Goal: Task Accomplishment & Management: Manage account settings

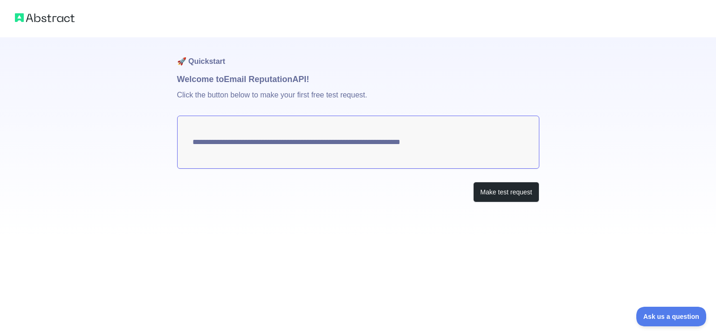
click at [268, 138] on textarea "**********" at bounding box center [358, 142] width 362 height 53
click at [501, 187] on button "Make test request" at bounding box center [506, 192] width 66 height 21
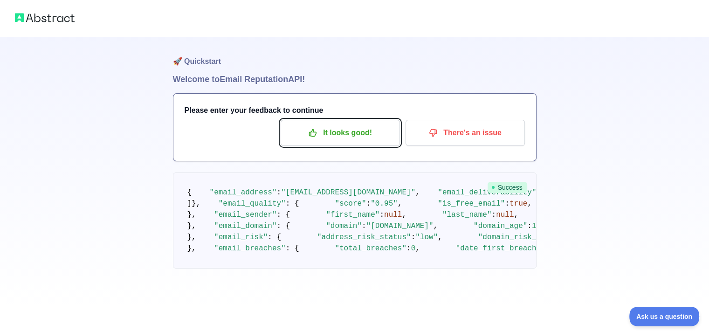
click at [303, 128] on p "It looks good!" at bounding box center [340, 133] width 105 height 16
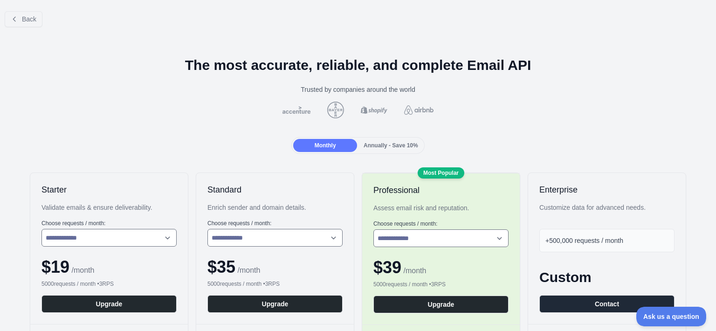
click at [365, 142] on span "Annually - Save 10%" at bounding box center [391, 145] width 55 height 7
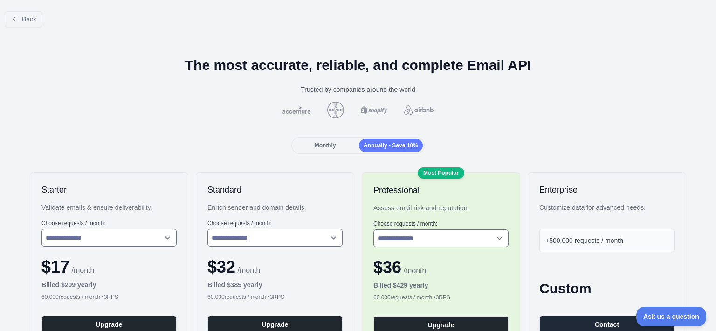
click at [329, 144] on span "Monthly" at bounding box center [325, 145] width 21 height 7
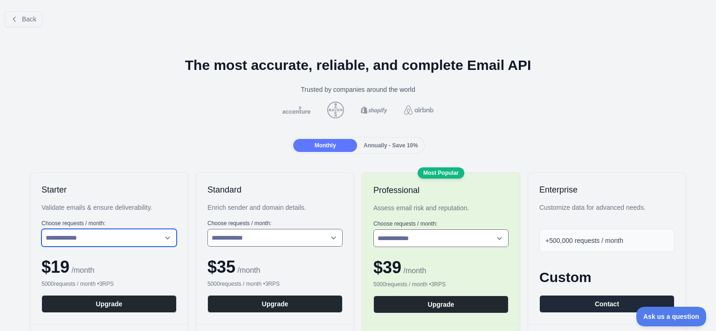
click at [112, 234] on select "**********" at bounding box center [108, 238] width 135 height 18
click at [135, 145] on div "Monthly Annually - Save 10%" at bounding box center [357, 145] width 701 height 17
click at [34, 21] on span "Back" at bounding box center [29, 18] width 14 height 7
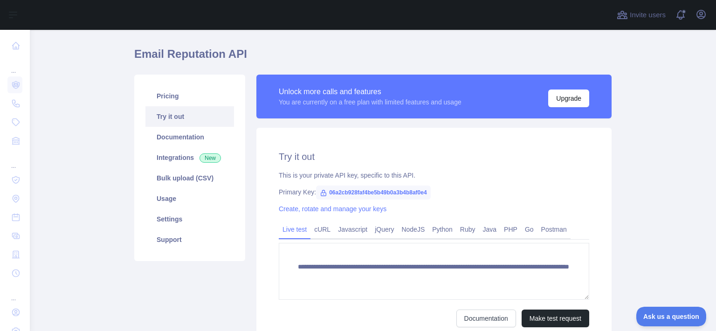
scroll to position [27, 0]
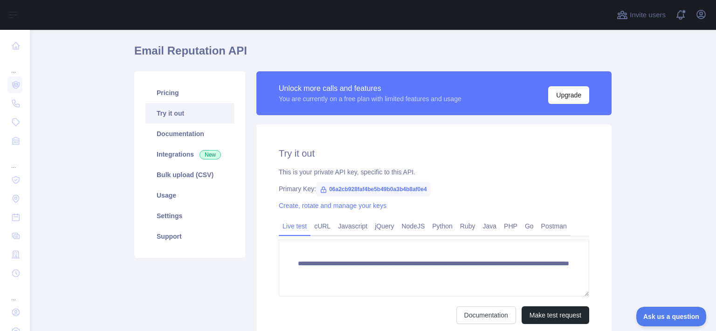
click at [343, 191] on span "06a2cb928faf4be5b49b0a3b4b8af0e4" at bounding box center [373, 189] width 114 height 14
drag, startPoint x: 323, startPoint y: 188, endPoint x: 423, endPoint y: 183, distance: 99.9
click at [423, 183] on span "06a2cb928faf4be5b49b0a3b4b8af0e4" at bounding box center [373, 189] width 114 height 14
copy span "06a2cb928faf4be5b49b0a3b4b8af0e4"
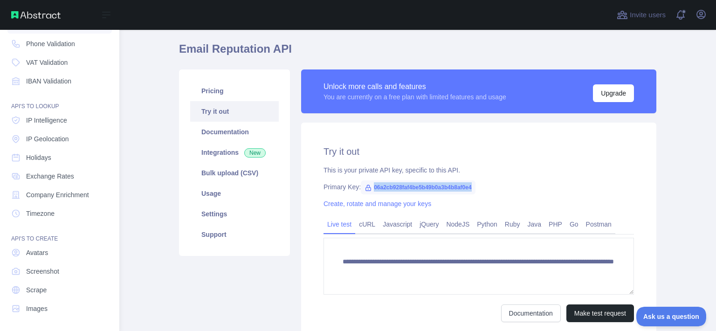
scroll to position [61, 0]
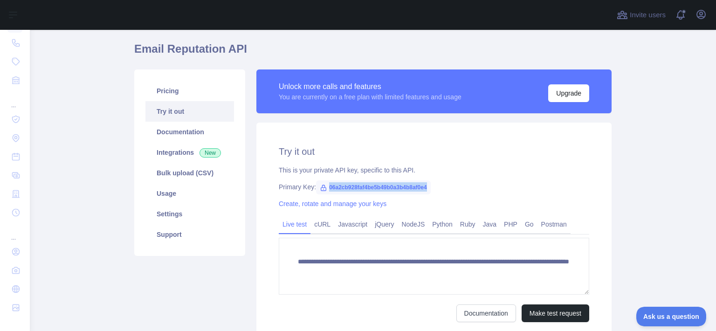
click at [201, 212] on link "Settings" at bounding box center [189, 214] width 89 height 21
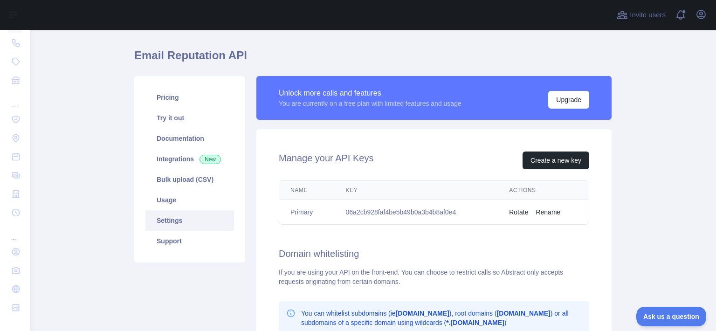
scroll to position [19, 0]
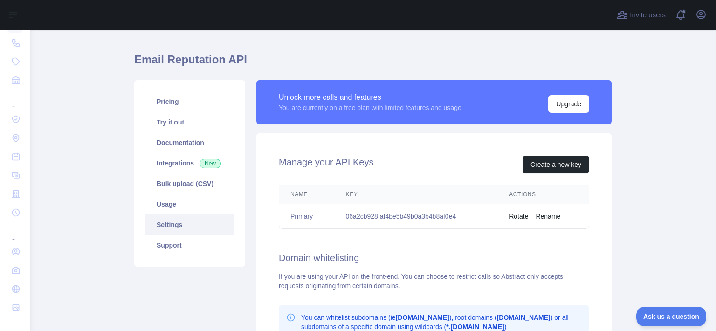
click at [83, 41] on main "Email Reputation API Pricing Try it out Documentation Integrations New Bulk upl…" at bounding box center [373, 180] width 686 height 301
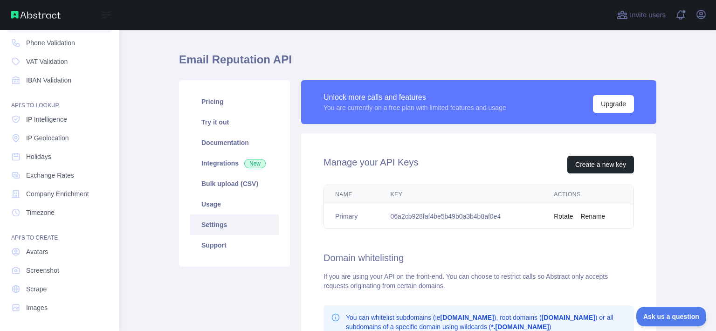
click at [19, 19] on div "Open sidebar" at bounding box center [59, 15] width 119 height 30
click at [35, 16] on img at bounding box center [35, 14] width 49 height 7
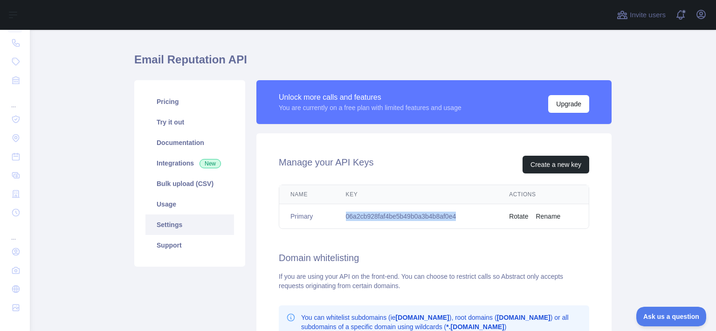
drag, startPoint x: 457, startPoint y: 217, endPoint x: 341, endPoint y: 213, distance: 115.6
click at [341, 213] on td "06a2cb928faf4be5b49b0a3b4b8af0e4" at bounding box center [417, 216] width 164 height 25
copy td "06a2cb928faf4be5b49b0a3b4b8af0e4"
